Goal: Information Seeking & Learning: Understand process/instructions

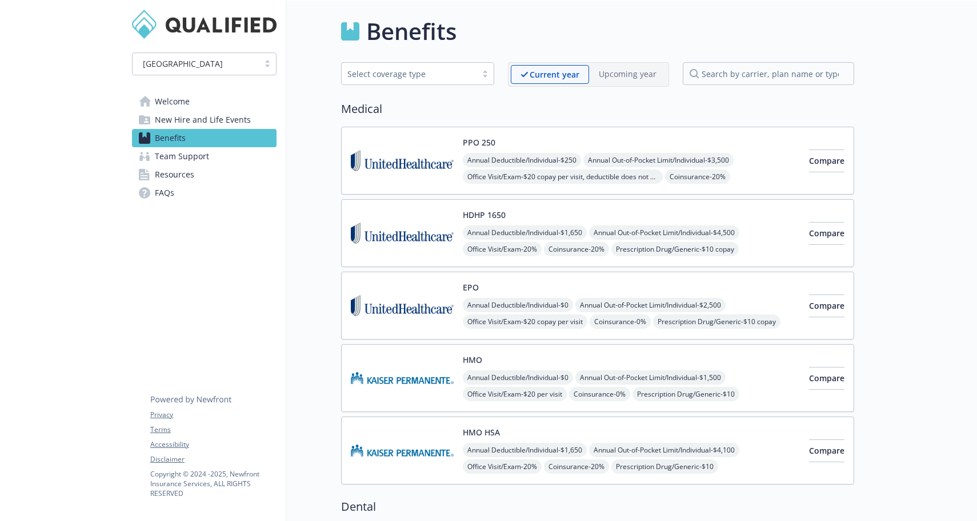
click at [179, 172] on span "Resources" at bounding box center [174, 175] width 39 height 18
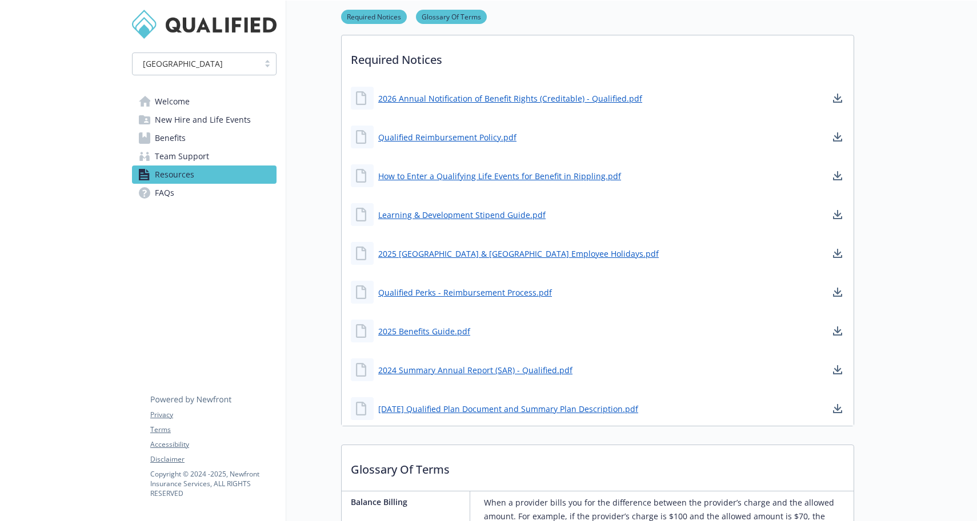
scroll to position [305, 0]
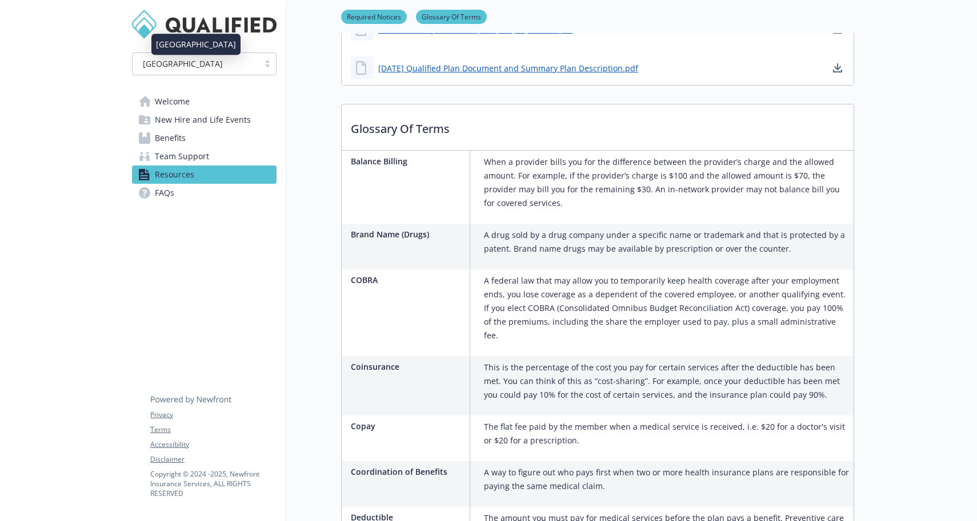
click at [178, 101] on span "Welcome" at bounding box center [172, 102] width 35 height 18
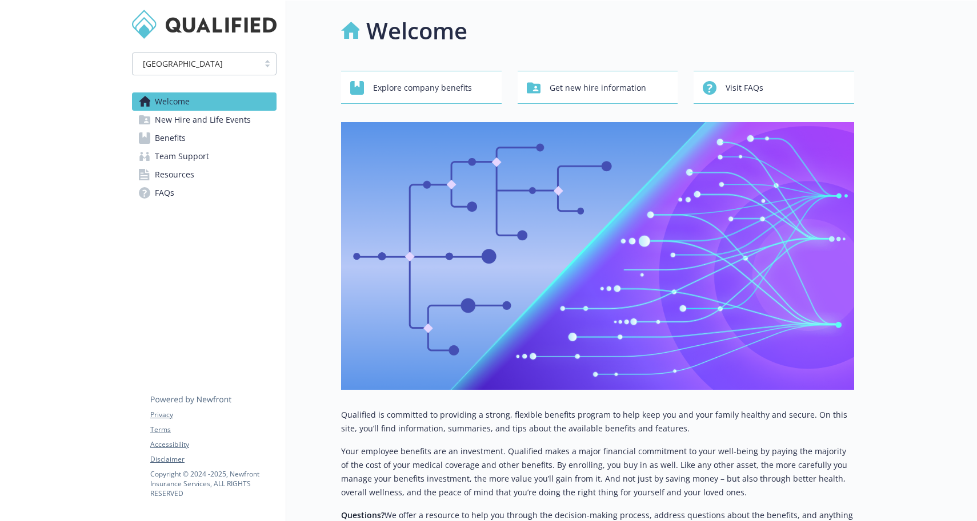
scroll to position [255, 0]
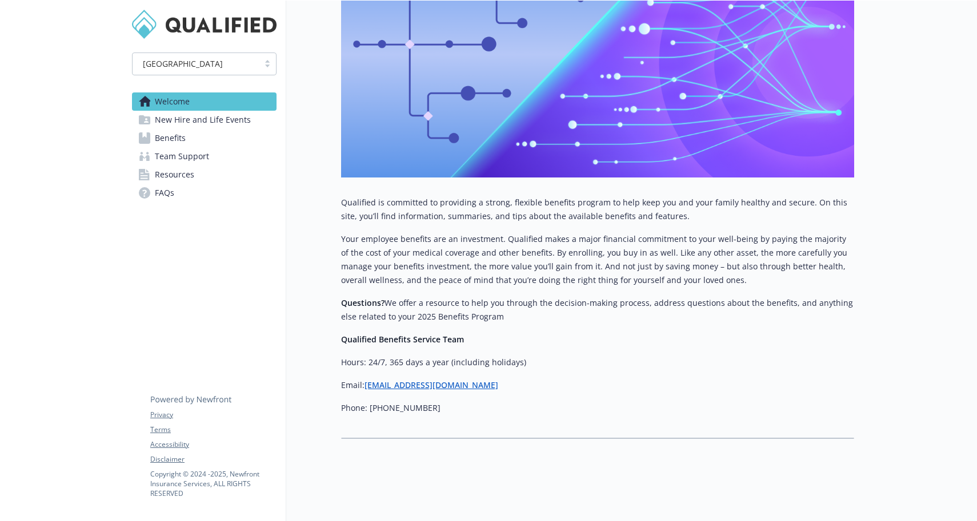
click at [218, 122] on span "New Hire and Life Events" at bounding box center [203, 120] width 96 height 18
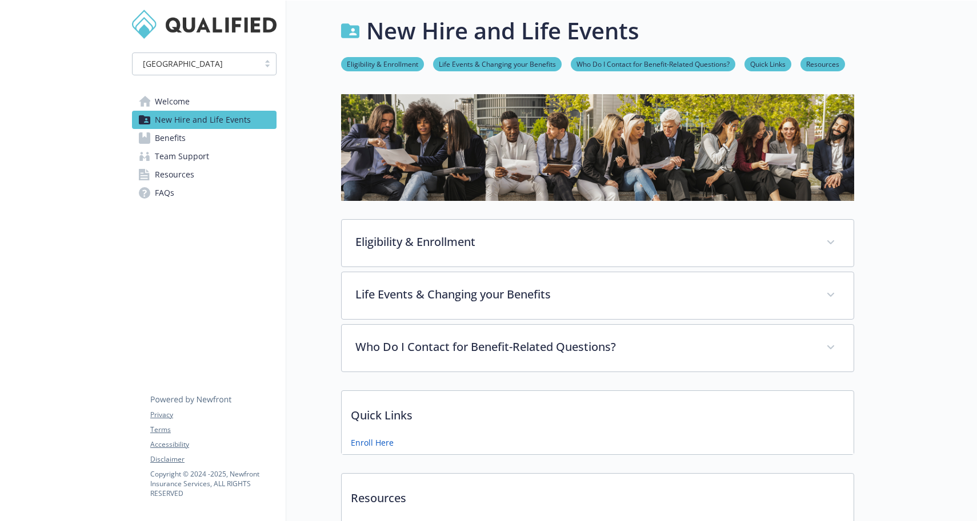
scroll to position [255, 0]
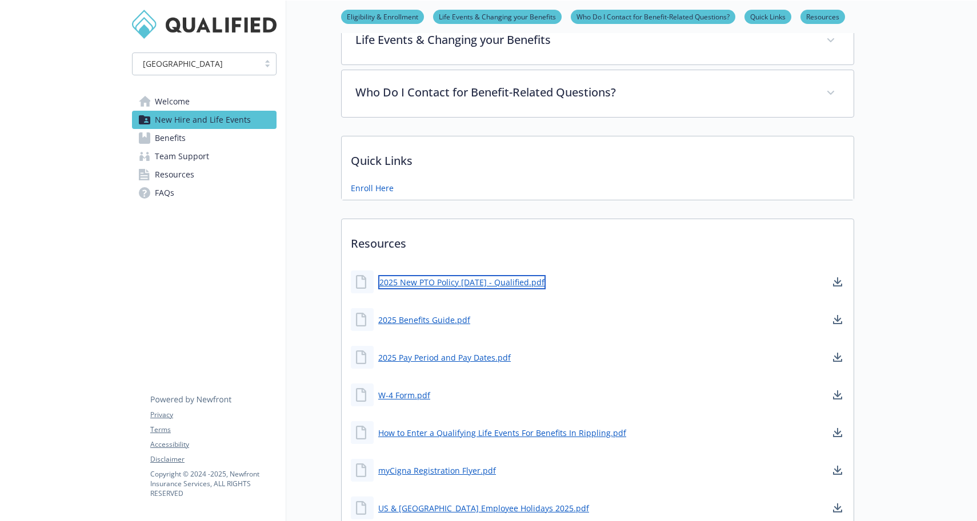
click at [439, 284] on link "2025 New PTO Policy [DATE] - Qualified.pdf" at bounding box center [461, 282] width 167 height 14
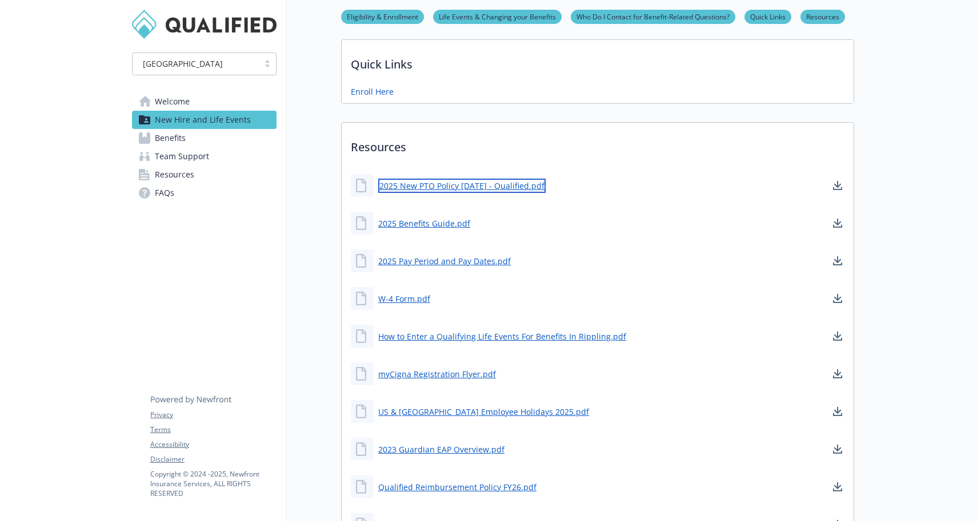
scroll to position [365, 0]
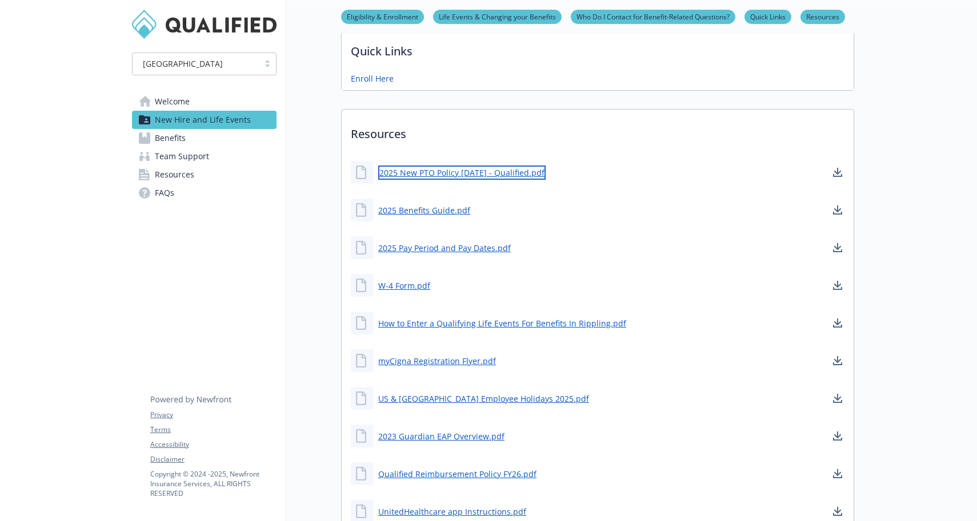
click at [463, 170] on link "2025 New PTO Policy [DATE] - Qualified.pdf" at bounding box center [461, 173] width 167 height 14
